Goal: Task Accomplishment & Management: Use online tool/utility

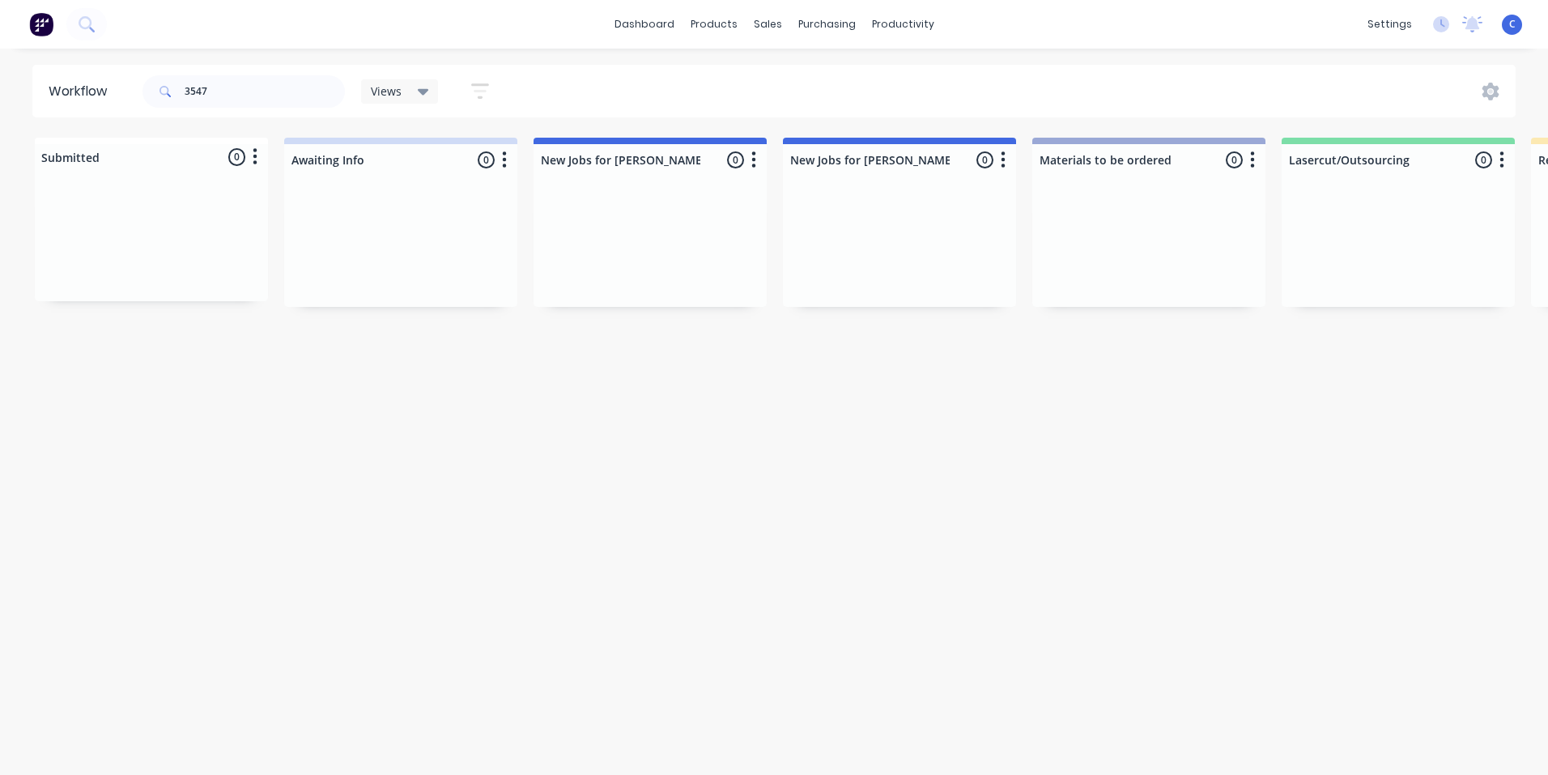
scroll to position [0, 2666]
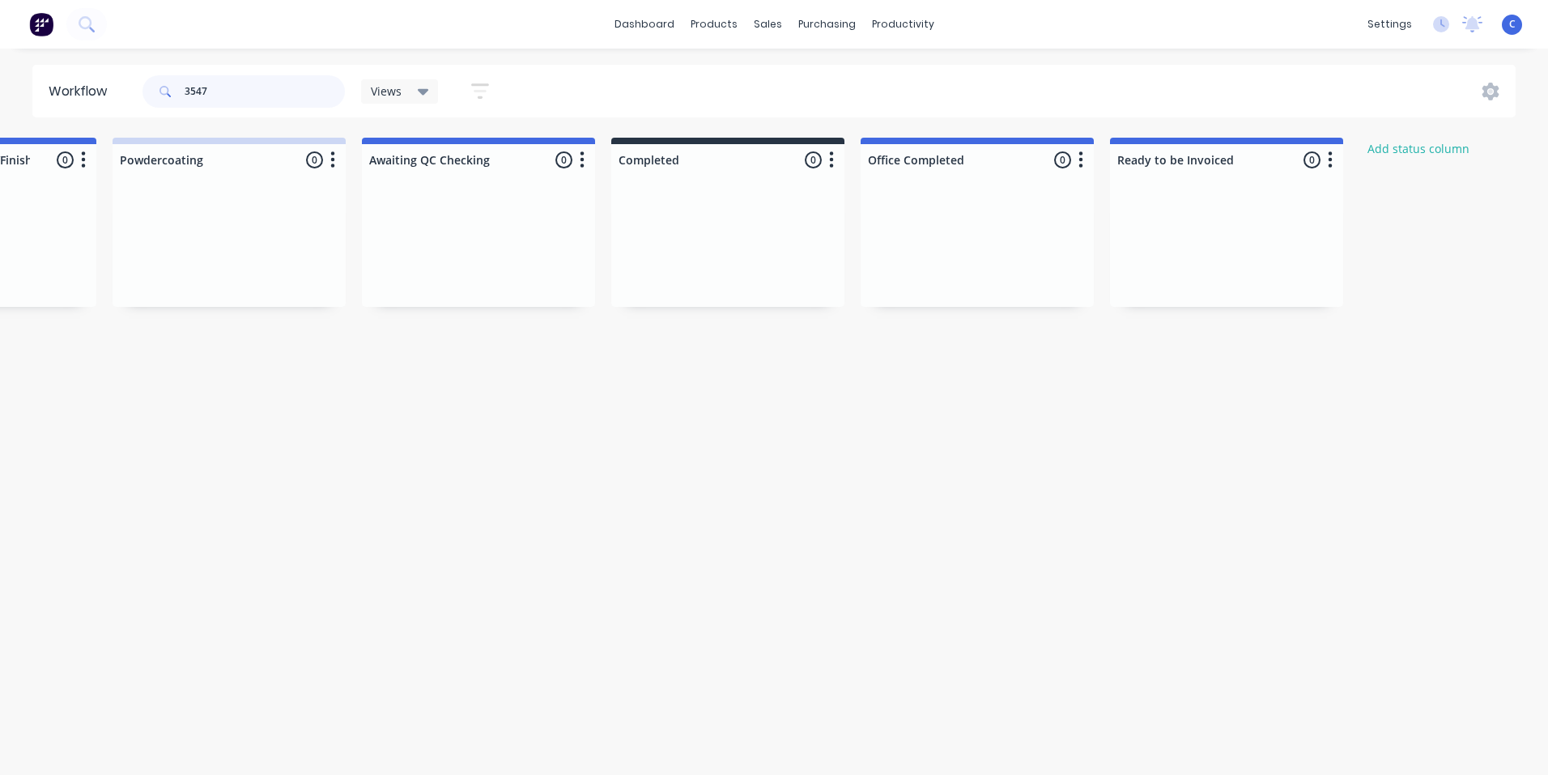
drag, startPoint x: 262, startPoint y: 96, endPoint x: 23, endPoint y: 87, distance: 239.1
click at [23, 87] on div "Workflow 3547 Views Save new view None (Default) edit Show/Hide statuses Show l…" at bounding box center [774, 91] width 1548 height 53
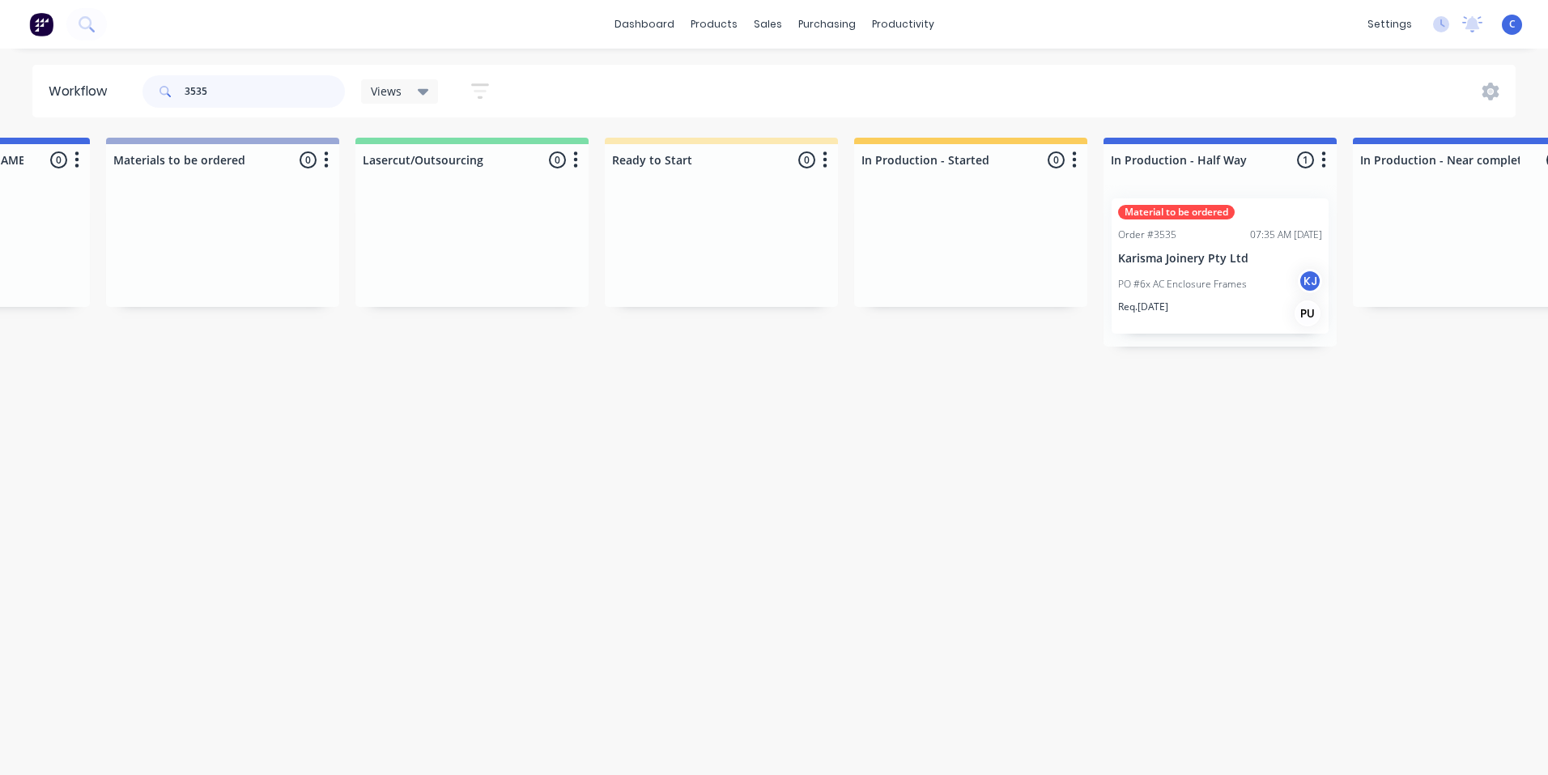
scroll to position [0, 1732]
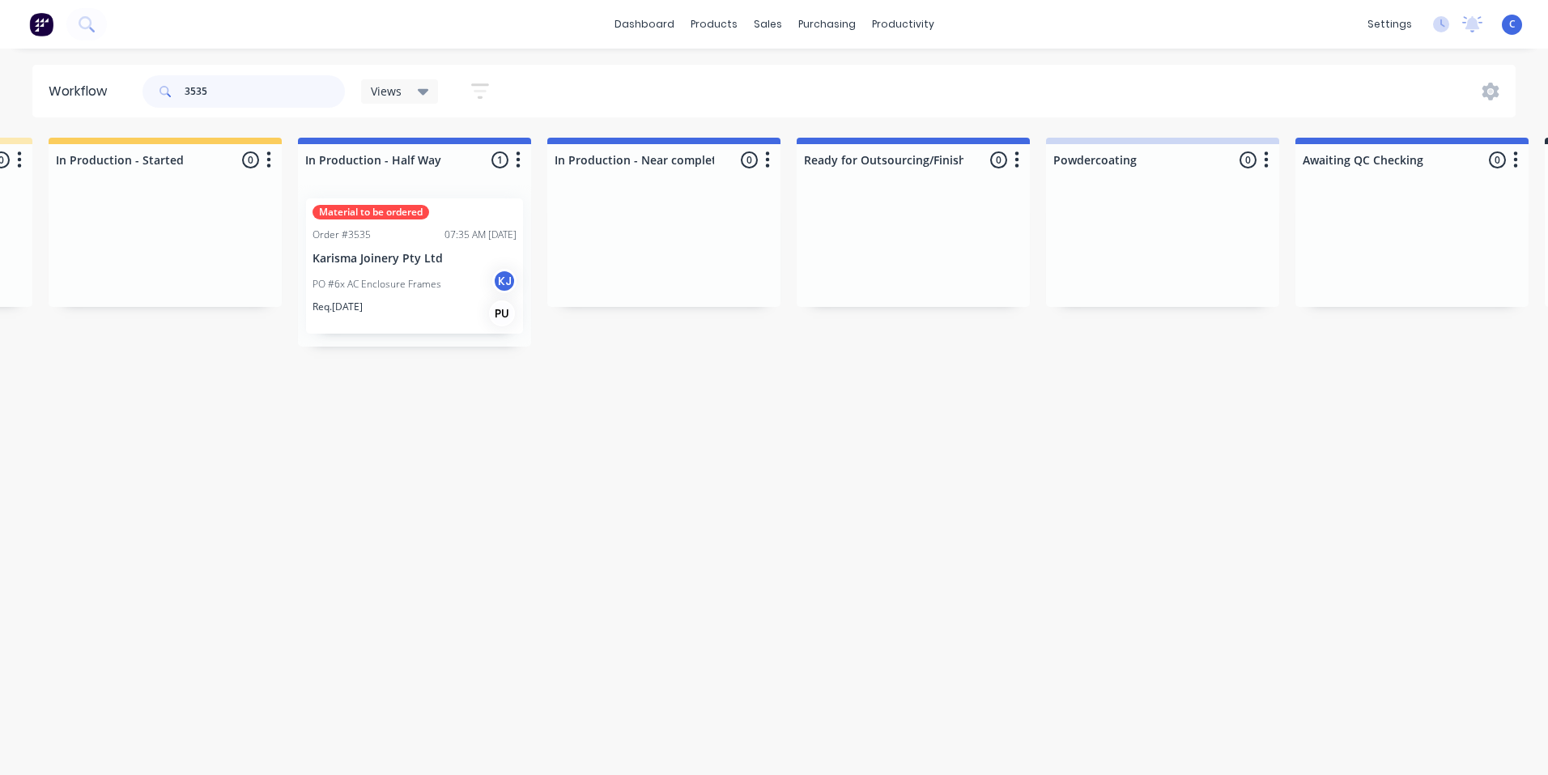
type input "3535"
click at [396, 269] on div "PO #6x AC Enclosure Frames KJ" at bounding box center [415, 284] width 204 height 31
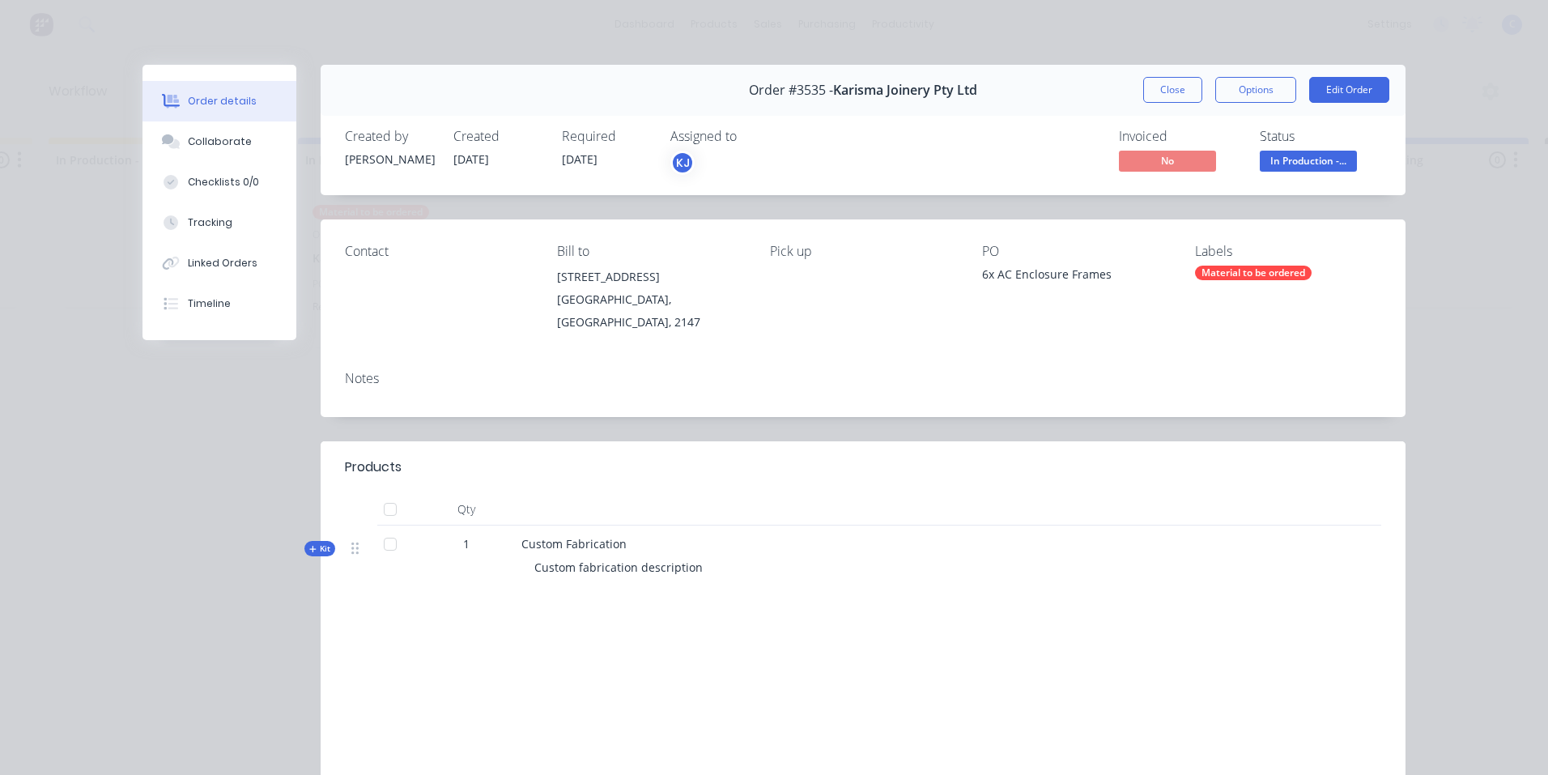
click at [1237, 283] on div "Labels Material to be ordered" at bounding box center [1288, 289] width 186 height 90
click at [1238, 273] on div "Material to be ordered" at bounding box center [1253, 273] width 117 height 15
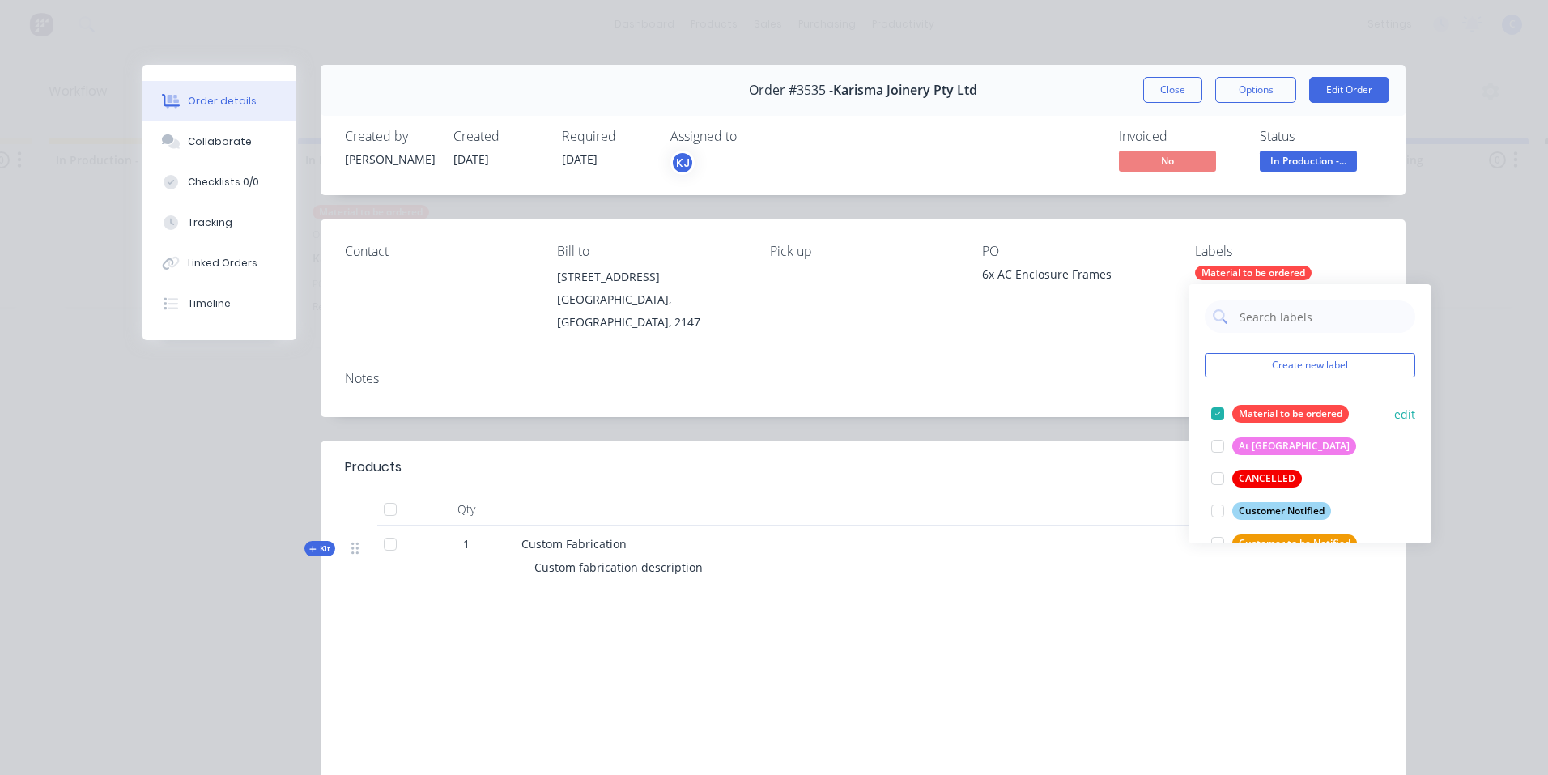
click at [1289, 408] on div "Material to be ordered" at bounding box center [1291, 414] width 117 height 18
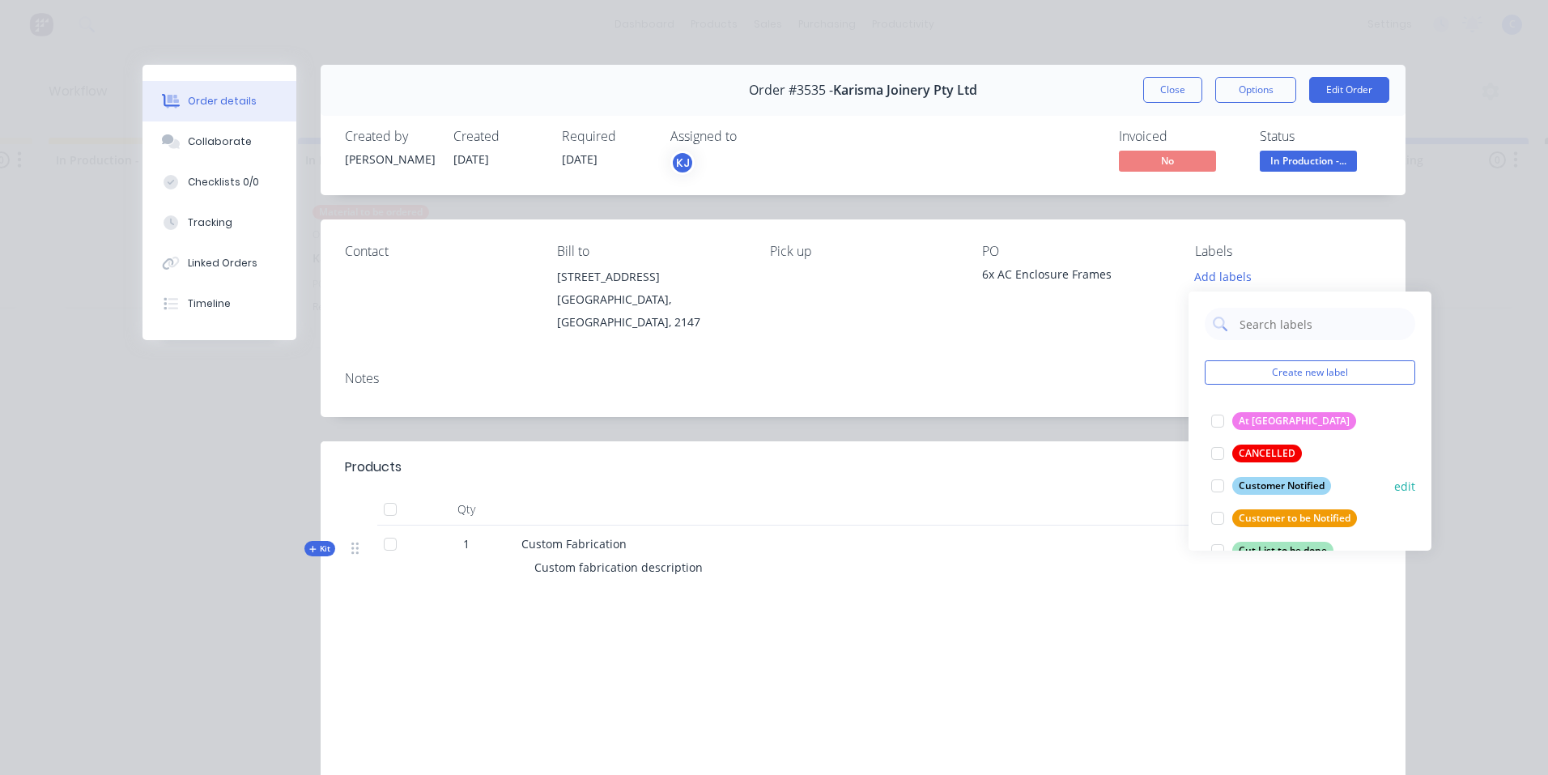
click at [1287, 477] on div "Customer Notified" at bounding box center [1282, 486] width 99 height 18
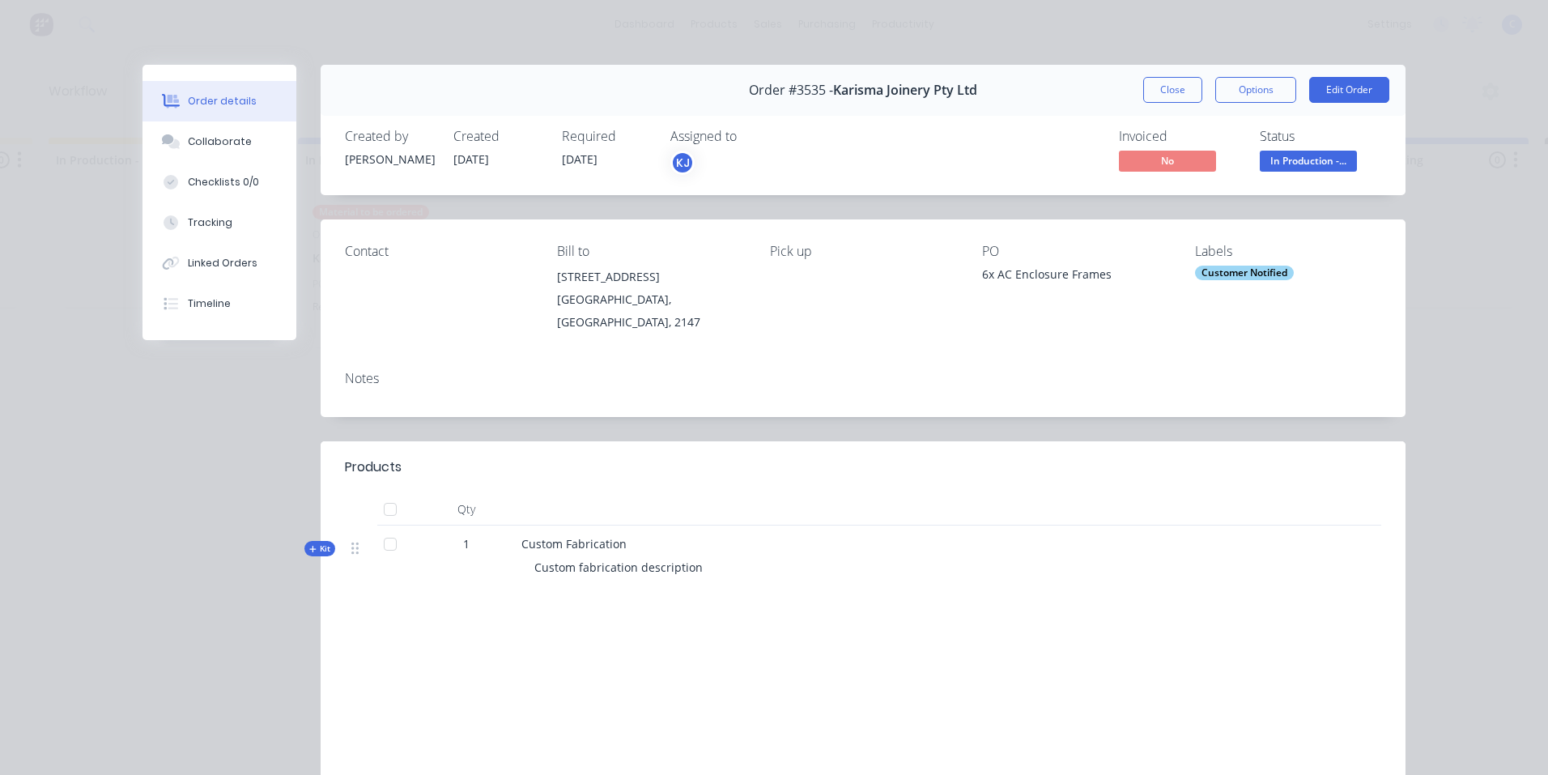
drag, startPoint x: 1169, startPoint y: 347, endPoint x: 1172, endPoint y: 322, distance: 25.2
click at [1171, 324] on div "Contact Bill to [STREET_ADDRESS] Pick up PO 6x AC Enclosure Frames Labels Custo…" at bounding box center [863, 318] width 1085 height 198
drag, startPoint x: 1172, startPoint y: 322, endPoint x: 1156, endPoint y: 87, distance: 234.6
click at [1156, 87] on button "Close" at bounding box center [1172, 90] width 59 height 26
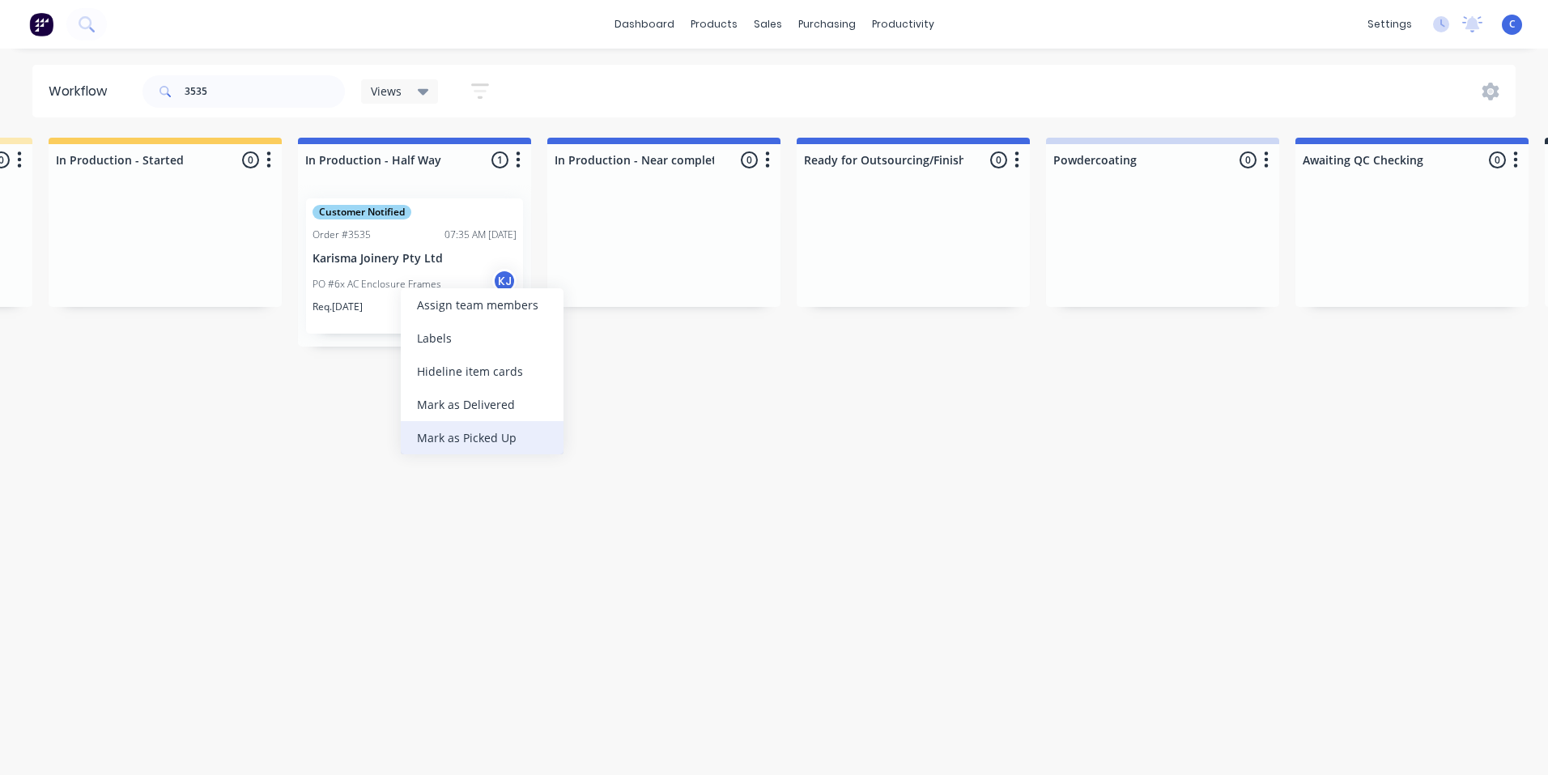
click at [490, 432] on div "Mark as Picked Up" at bounding box center [482, 437] width 163 height 33
